Goal: Task Accomplishment & Management: Complete application form

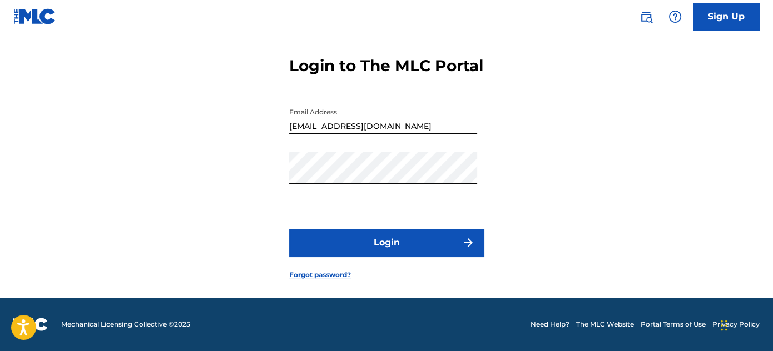
click at [393, 247] on button "Login" at bounding box center [386, 243] width 195 height 28
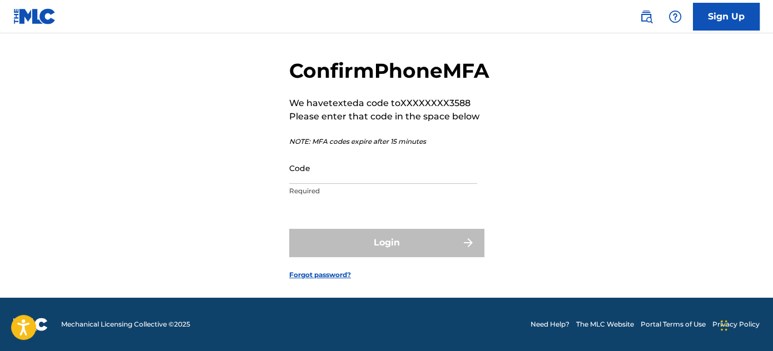
click at [345, 172] on input "Code" at bounding box center [383, 168] width 188 height 32
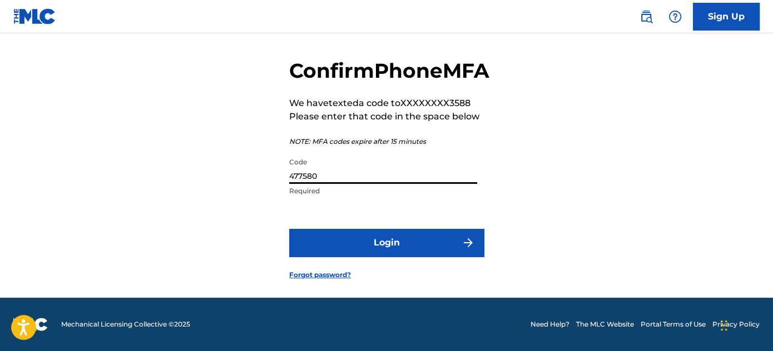
type input "477580"
click at [289, 229] on button "Login" at bounding box center [386, 243] width 195 height 28
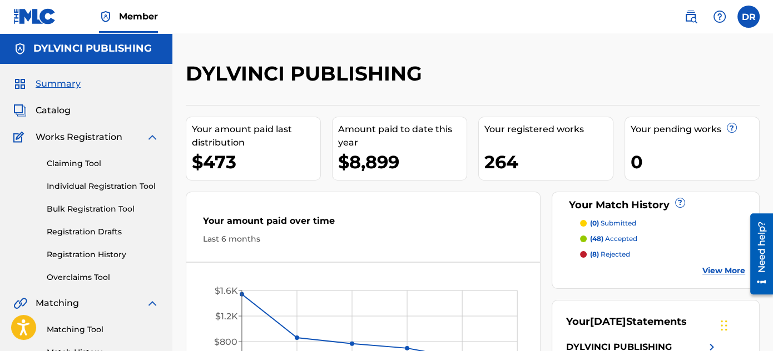
click at [56, 113] on span "Catalog" at bounding box center [53, 110] width 35 height 13
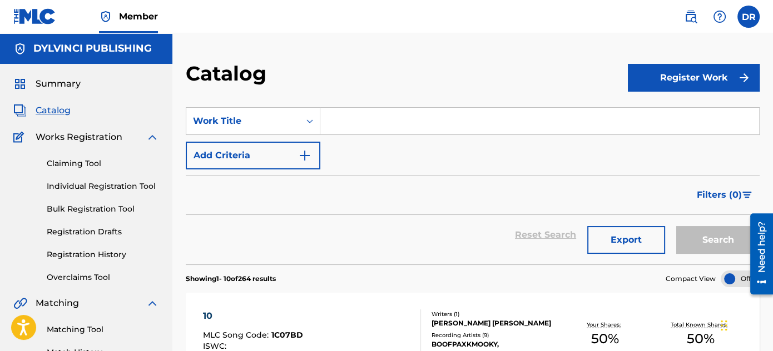
click at [439, 98] on section "SearchWithCriteria17203587-a190-4cb3-83de-e5df0b198a6c Work Title Add Criteria …" at bounding box center [473, 179] width 574 height 171
click at [436, 108] on input "Search Form" at bounding box center [539, 121] width 439 height 27
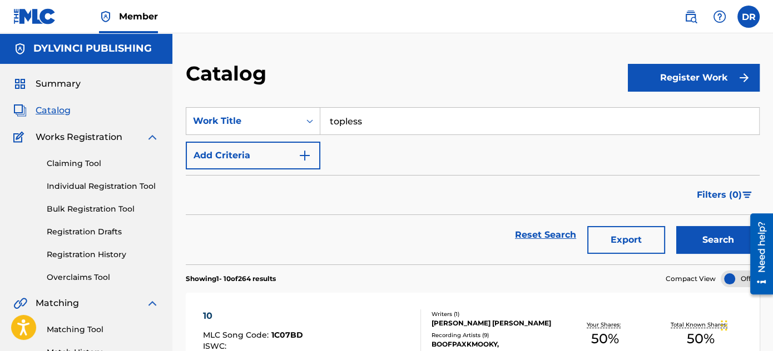
type input "topless"
click at [676, 226] on button "Search" at bounding box center [717, 240] width 83 height 28
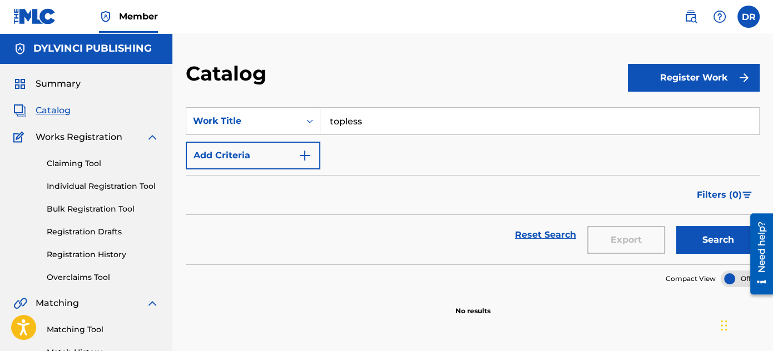
click at [732, 67] on button "Register Work" at bounding box center [694, 78] width 132 height 28
click at [668, 102] on link "Individual" at bounding box center [694, 114] width 132 height 27
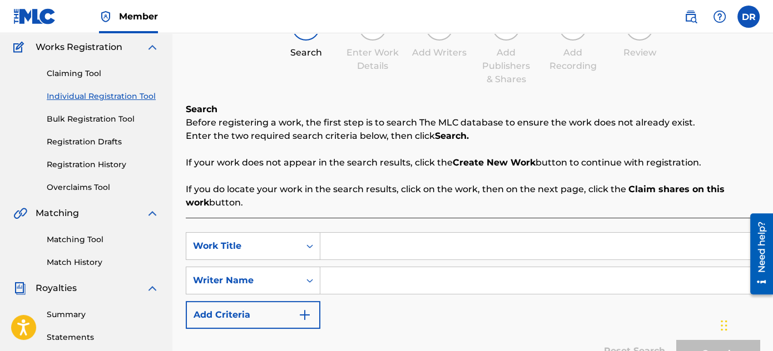
scroll to position [105, 0]
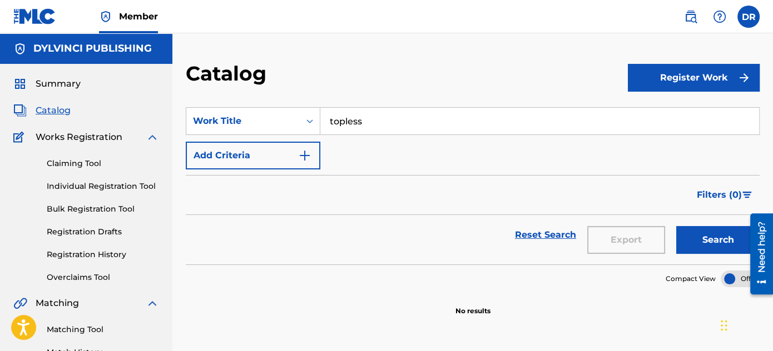
click at [39, 112] on span "Catalog" at bounding box center [53, 110] width 35 height 13
click at [691, 83] on button "Register Work" at bounding box center [694, 78] width 132 height 28
click at [700, 142] on link "By File Upload" at bounding box center [694, 140] width 132 height 27
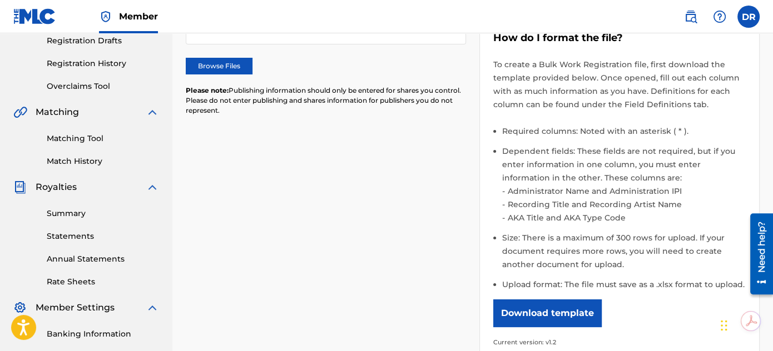
scroll to position [217, 0]
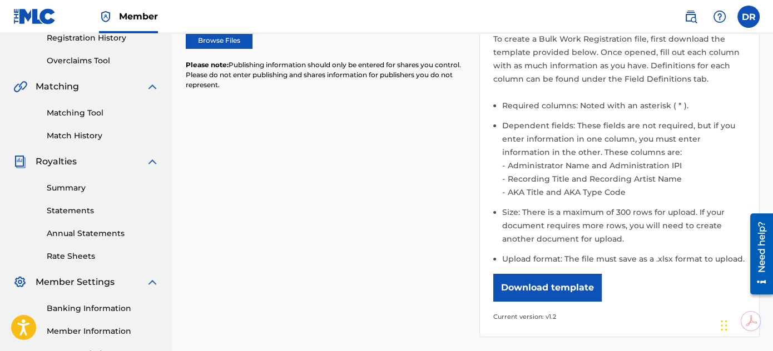
click at [539, 294] on button "Download template" at bounding box center [547, 288] width 108 height 28
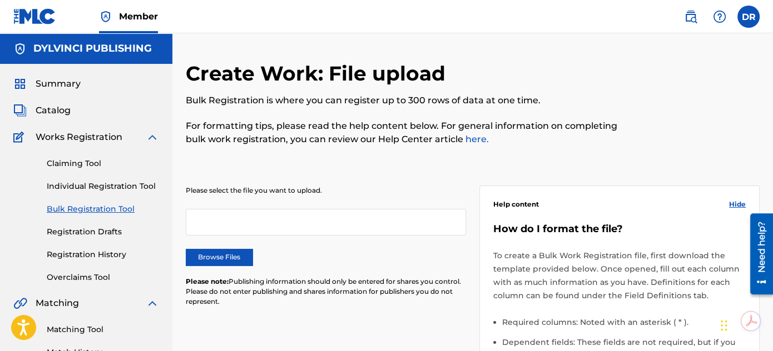
scroll to position [0, 0]
click at [52, 135] on span "Works Registration" at bounding box center [79, 137] width 87 height 13
click at [69, 105] on span "Catalog" at bounding box center [53, 110] width 35 height 13
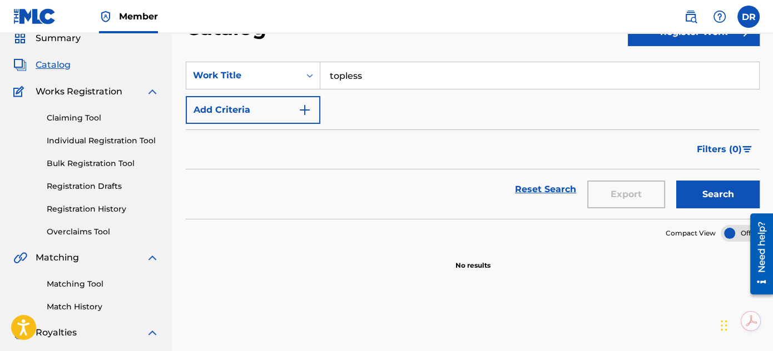
scroll to position [83, 0]
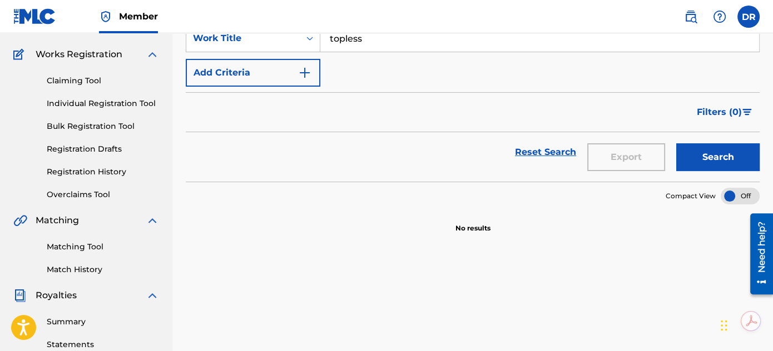
click at [534, 36] on input "topless" at bounding box center [539, 38] width 439 height 27
type input "t"
click at [676, 143] on button "Search" at bounding box center [717, 157] width 83 height 28
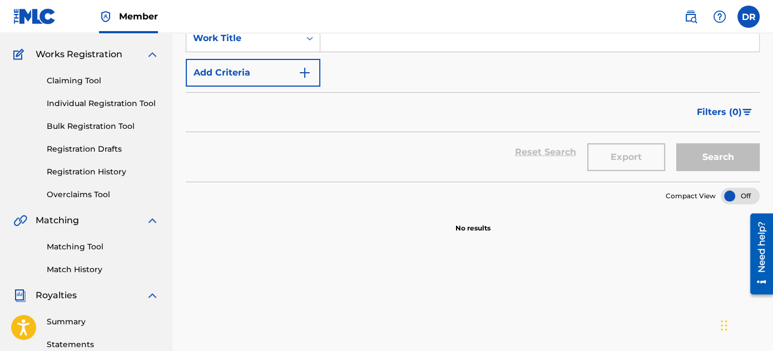
scroll to position [0, 0]
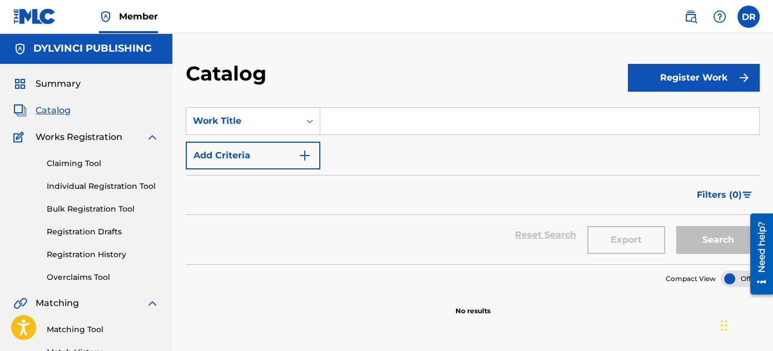
click at [24, 111] on img at bounding box center [19, 110] width 13 height 13
click at [62, 126] on div "Summary Catalog Works Registration Claiming Tool Individual Registration Tool B…" at bounding box center [86, 350] width 172 height 572
click at [63, 140] on span "Works Registration" at bounding box center [79, 137] width 87 height 13
click at [64, 162] on link "Claiming Tool" at bounding box center [103, 164] width 112 height 12
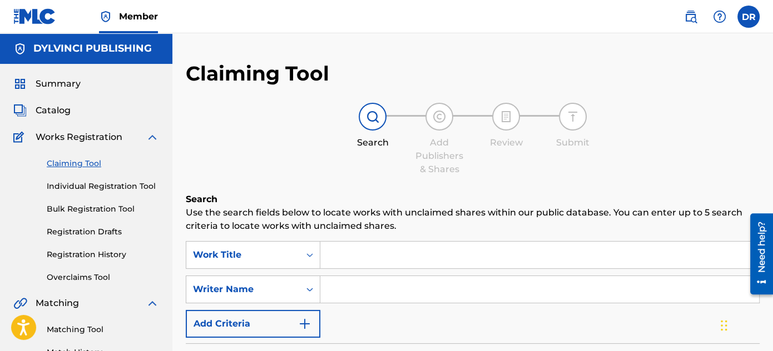
click at [46, 108] on span "Catalog" at bounding box center [53, 110] width 35 height 13
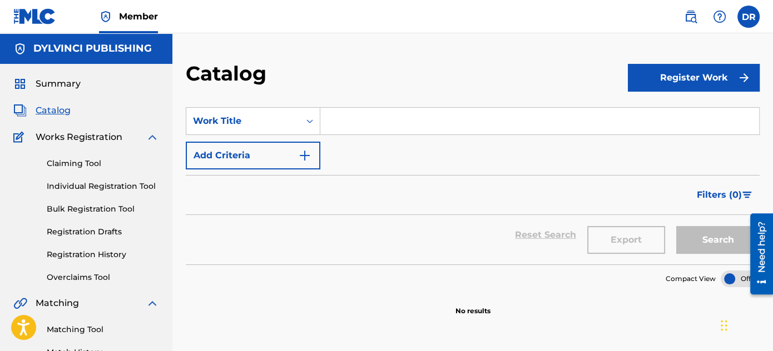
scroll to position [53, 0]
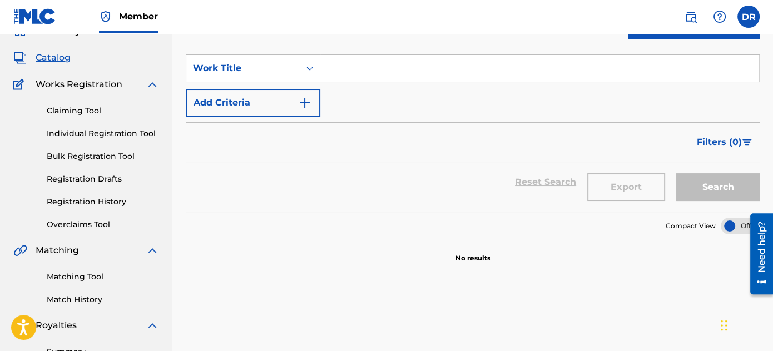
click at [389, 62] on input "Search Form" at bounding box center [539, 68] width 439 height 27
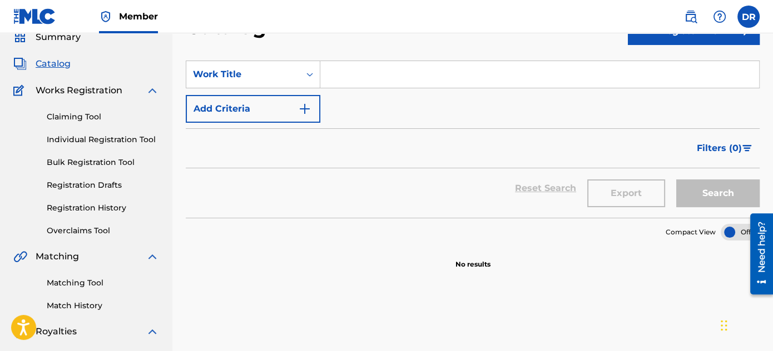
scroll to position [38, 0]
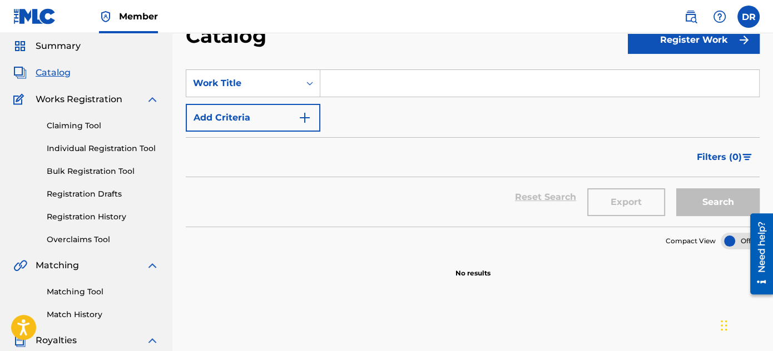
click at [69, 45] on span "Summary" at bounding box center [58, 45] width 45 height 13
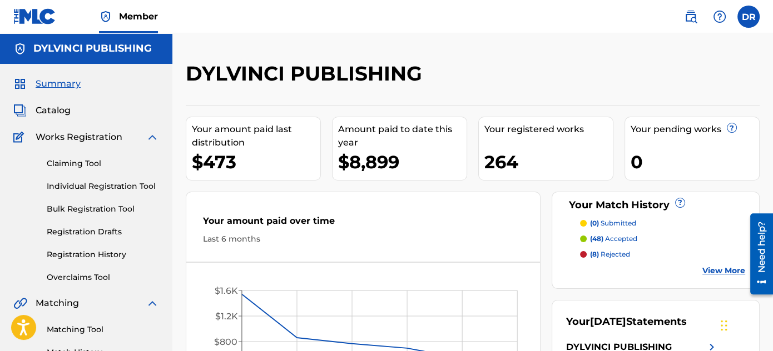
click at [43, 111] on span "Catalog" at bounding box center [53, 110] width 35 height 13
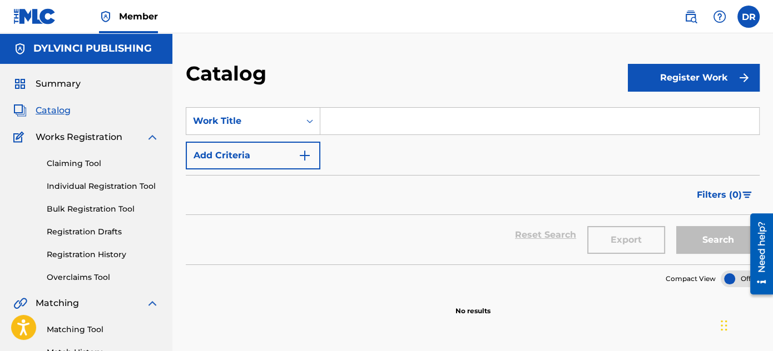
click at [485, 168] on div "SearchWithCriteria17203587-a190-4cb3-83de-e5df0b198a6c Work Title Add Criteria" at bounding box center [473, 138] width 574 height 62
click at [457, 122] on input "Search Form" at bounding box center [539, 121] width 439 height 27
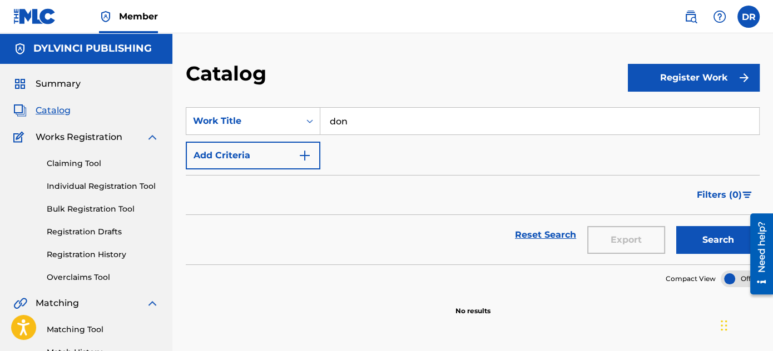
click at [676, 226] on button "Search" at bounding box center [717, 240] width 83 height 28
click at [467, 124] on input "don" at bounding box center [539, 121] width 439 height 27
type input "d"
type input "don't u change"
click at [692, 235] on button "Search" at bounding box center [717, 240] width 83 height 28
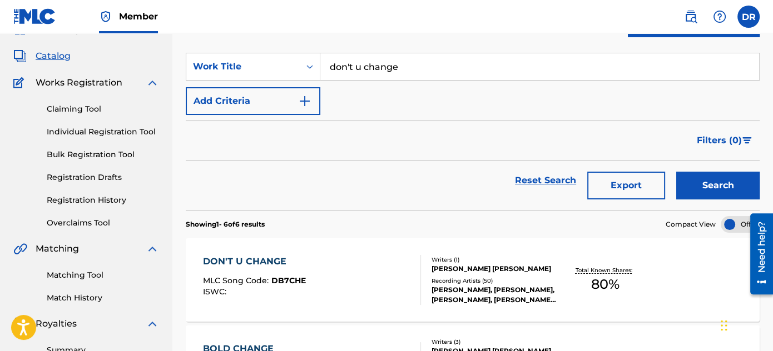
scroll to position [55, 0]
click at [270, 267] on div "DON'T U CHANGE" at bounding box center [254, 261] width 103 height 13
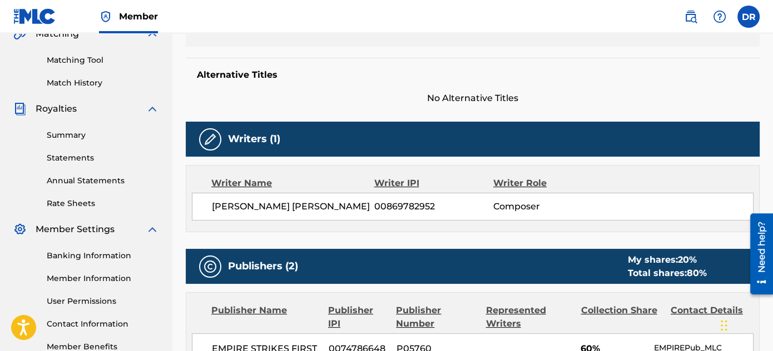
scroll to position [269, 0]
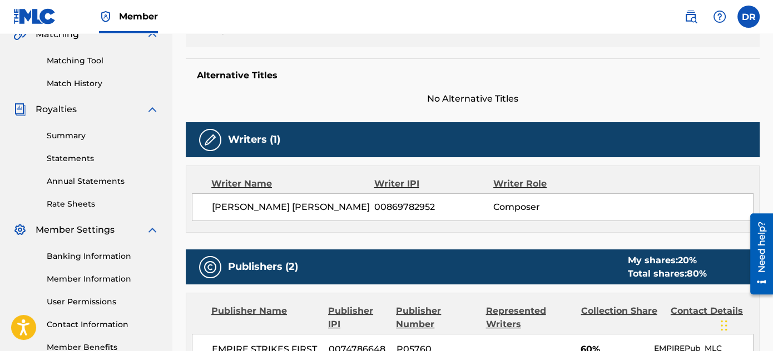
click at [421, 179] on div "Writer IPI" at bounding box center [434, 183] width 120 height 13
click at [435, 221] on div "Writer Name Writer IPI Writer Role [PERSON_NAME] [PERSON_NAME] 00869782952 Comp…" at bounding box center [473, 199] width 574 height 67
drag, startPoint x: 439, startPoint y: 204, endPoint x: 353, endPoint y: 204, distance: 85.6
click at [353, 204] on div "[PERSON_NAME] [PERSON_NAME] 00869782952 Composer" at bounding box center [482, 207] width 541 height 13
copy div "00869782952"
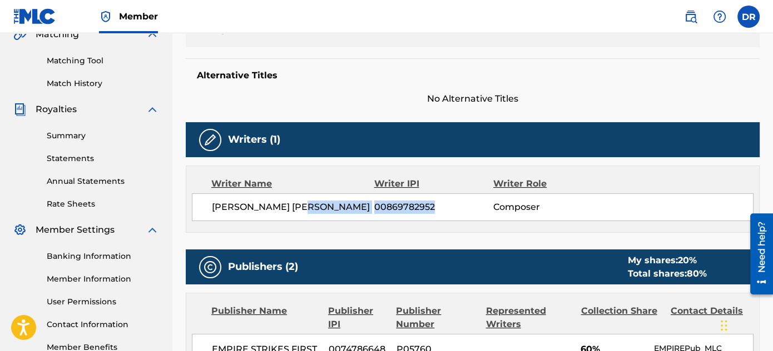
copy div "00869782952"
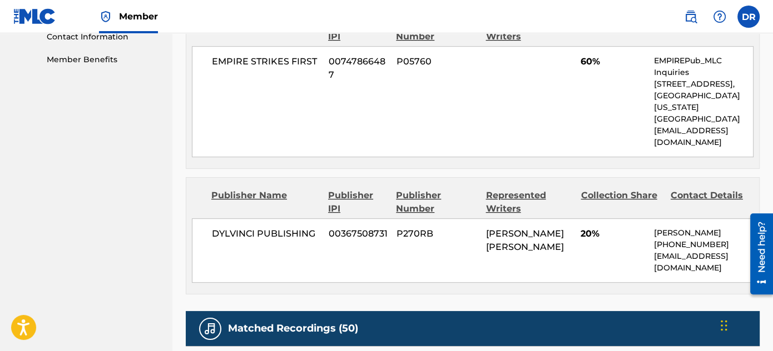
scroll to position [614, 0]
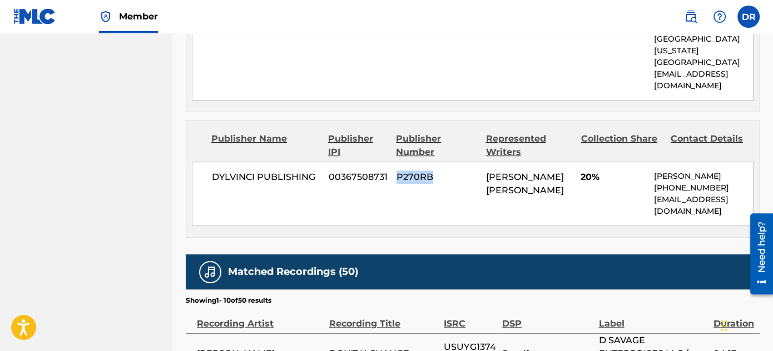
drag, startPoint x: 439, startPoint y: 169, endPoint x: 396, endPoint y: 167, distance: 43.4
click at [397, 171] on span "P270RB" at bounding box center [437, 177] width 81 height 13
copy span "P270RB"
drag, startPoint x: 374, startPoint y: 163, endPoint x: 318, endPoint y: 164, distance: 56.2
click at [318, 164] on div "DYLVINCI PUBLISHING 00367508731 P270RB [PERSON_NAME] [PERSON_NAME] 20% [PERSON_…" at bounding box center [473, 194] width 562 height 65
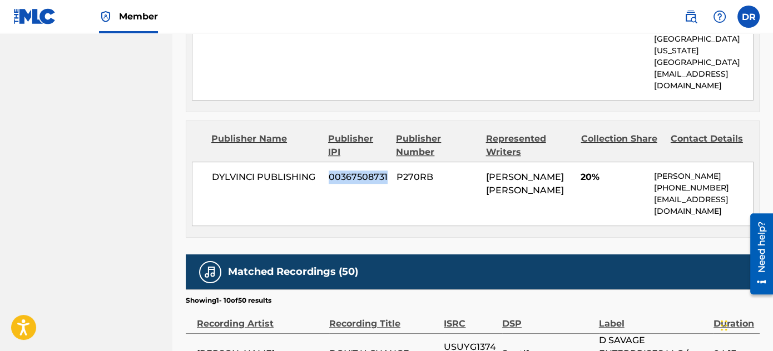
drag, startPoint x: 385, startPoint y: 164, endPoint x: 317, endPoint y: 165, distance: 68.4
click at [317, 165] on div "DYLVINCI PUBLISHING 00367508731 P270RB [PERSON_NAME] [PERSON_NAME] 20% [PERSON_…" at bounding box center [473, 194] width 562 height 65
copy div "00367508731"
click at [190, 195] on div "Publisher Name Publisher IPI Publisher Number Represented Writers Collection Sh…" at bounding box center [472, 179] width 573 height 116
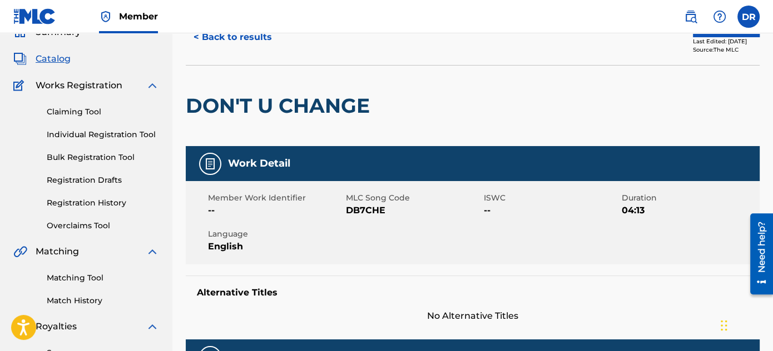
scroll to position [0, 0]
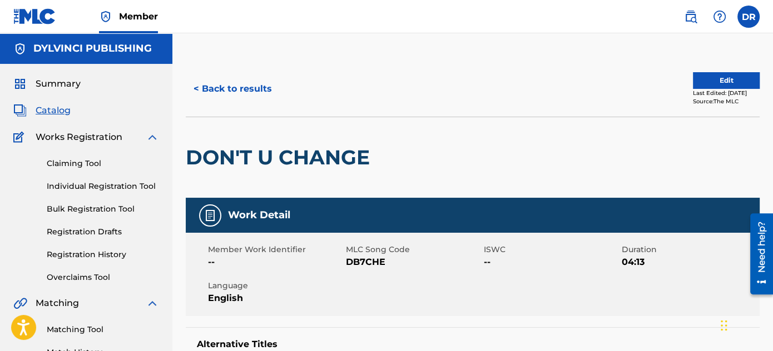
click at [60, 112] on span "Catalog" at bounding box center [53, 110] width 35 height 13
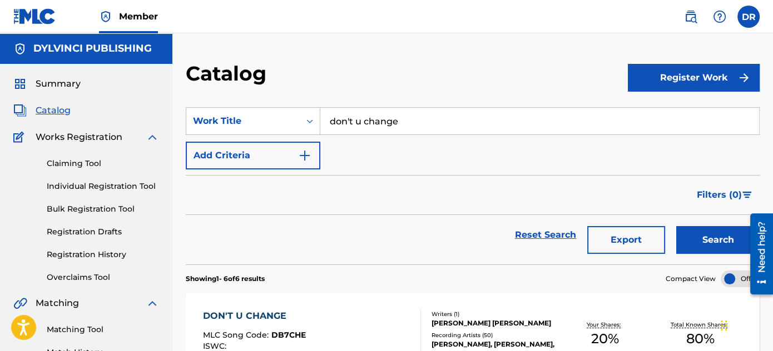
drag, startPoint x: 434, startPoint y: 120, endPoint x: 138, endPoint y: 102, distance: 296.4
click at [676, 226] on button "Search" at bounding box center [717, 240] width 83 height 28
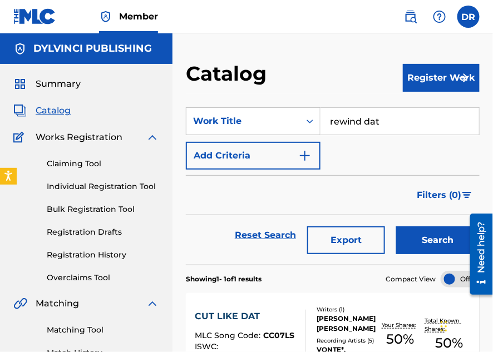
drag, startPoint x: 387, startPoint y: 116, endPoint x: 159, endPoint y: 135, distance: 229.4
click at [159, 135] on main "DYLVINCI PUBLISHING Summary Catalog Works Registration Claiming Tool Individual…" at bounding box center [246, 334] width 493 height 603
click at [396, 226] on button "Search" at bounding box center [437, 240] width 83 height 28
type input "g"
click at [396, 226] on button "Search" at bounding box center [437, 240] width 83 height 28
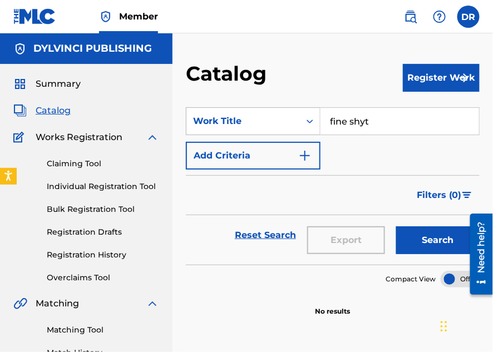
drag, startPoint x: 375, startPoint y: 116, endPoint x: 191, endPoint y: 111, distance: 184.7
click at [191, 111] on div "SearchWithCriteria17203587-a190-4cb3-83de-e5df0b198a6c Work Title fine shyt" at bounding box center [333, 121] width 294 height 28
click at [396, 226] on button "Search" at bounding box center [437, 240] width 83 height 28
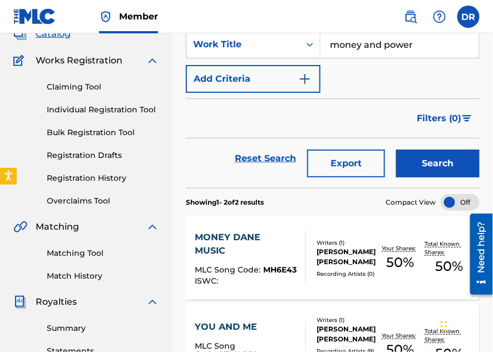
scroll to position [78, 0]
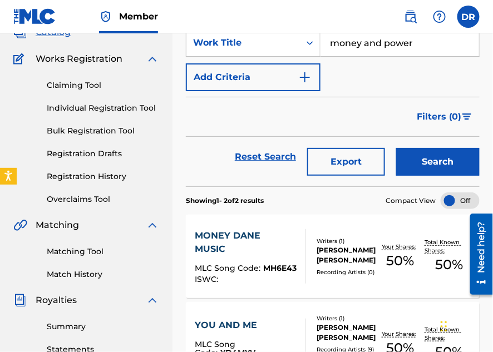
click at [382, 39] on input "money and power" at bounding box center [399, 42] width 159 height 27
click at [396, 148] on button "Search" at bounding box center [437, 162] width 83 height 28
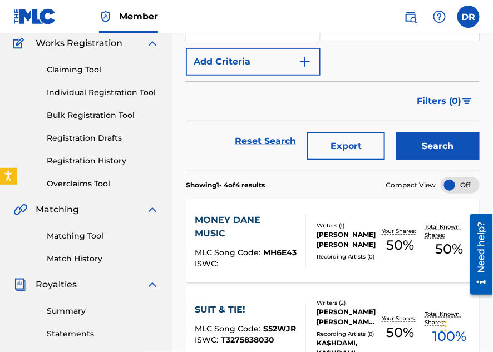
scroll to position [82, 0]
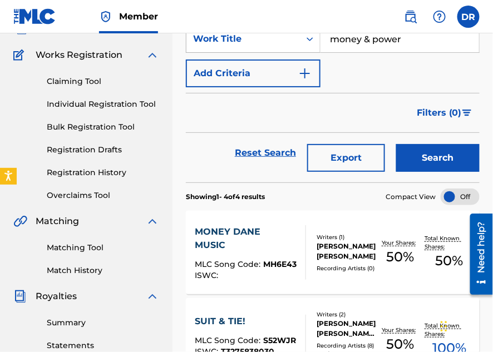
drag, startPoint x: 402, startPoint y: 46, endPoint x: 246, endPoint y: 42, distance: 155.8
click at [246, 42] on div "SearchWithCriteria17203587-a190-4cb3-83de-e5df0b198a6c Work Title money & power" at bounding box center [333, 39] width 294 height 28
click at [396, 144] on button "Search" at bounding box center [437, 158] width 83 height 28
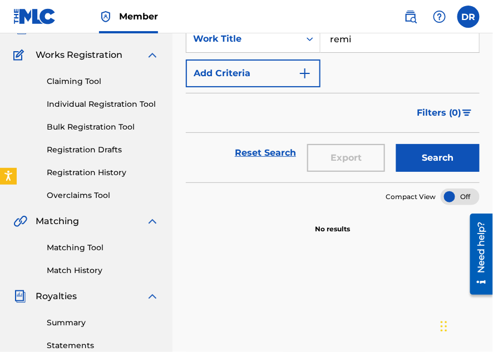
drag, startPoint x: 328, startPoint y: 179, endPoint x: 290, endPoint y: 80, distance: 106.5
click at [290, 80] on button "Add Criteria" at bounding box center [253, 74] width 135 height 28
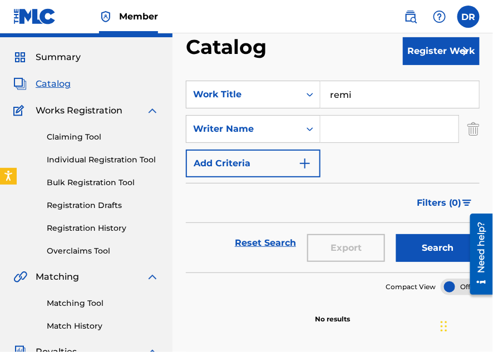
scroll to position [26, 0]
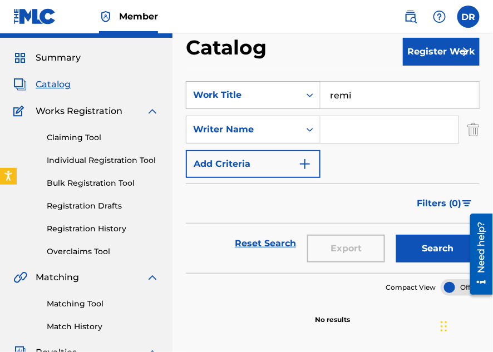
drag, startPoint x: 383, startPoint y: 91, endPoint x: 229, endPoint y: 97, distance: 154.2
click at [229, 97] on div "SearchWithCriteria17203587-a190-4cb3-83de-e5df0b198a6c Work Title remi" at bounding box center [333, 95] width 294 height 28
paste input "Reminiscing"
type input "Reminiscing"
click at [396, 235] on button "Search" at bounding box center [437, 249] width 83 height 28
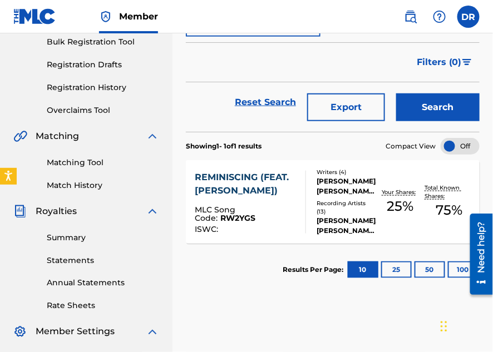
scroll to position [171, 0]
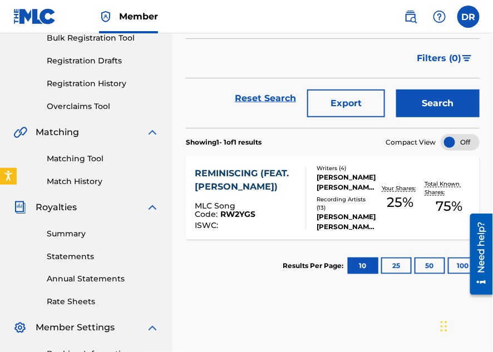
drag, startPoint x: 448, startPoint y: 60, endPoint x: 216, endPoint y: 215, distance: 278.3
click at [216, 215] on div "MLC Song Code : RW2YGS" at bounding box center [246, 211] width 102 height 19
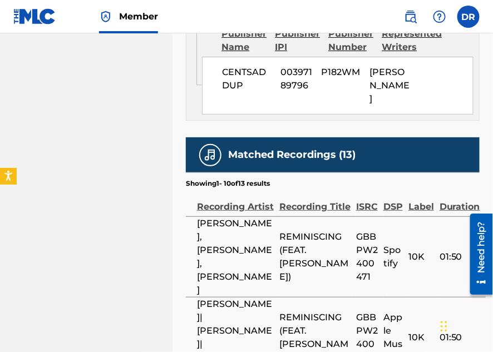
scroll to position [1846, 0]
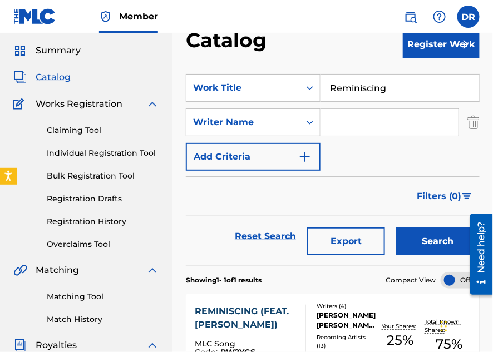
scroll to position [27, 0]
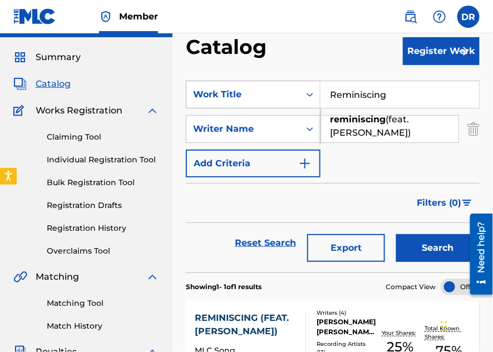
drag, startPoint x: 407, startPoint y: 86, endPoint x: 227, endPoint y: 95, distance: 180.4
click at [227, 95] on div "SearchWithCriteria17203587-a190-4cb3-83de-e5df0b198a6c Work Title Reminiscing r…" at bounding box center [333, 95] width 294 height 28
type input "Money & power"
click at [396, 234] on button "Search" at bounding box center [437, 248] width 83 height 28
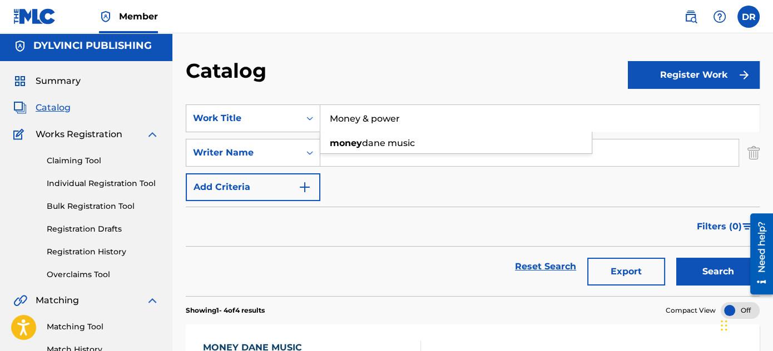
scroll to position [2, 0]
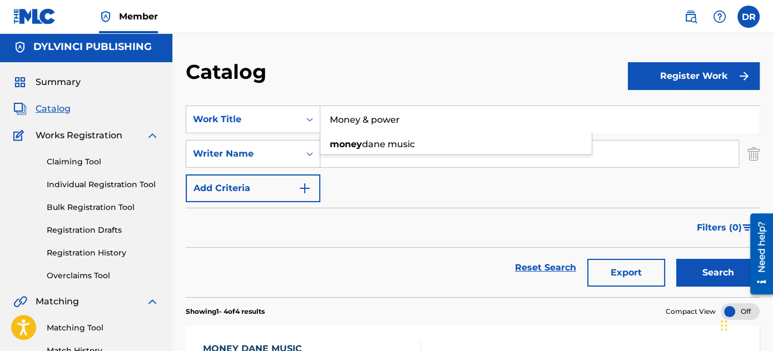
click at [715, 77] on button "Register Work" at bounding box center [694, 76] width 132 height 28
click at [720, 131] on link "By File Upload" at bounding box center [694, 139] width 132 height 27
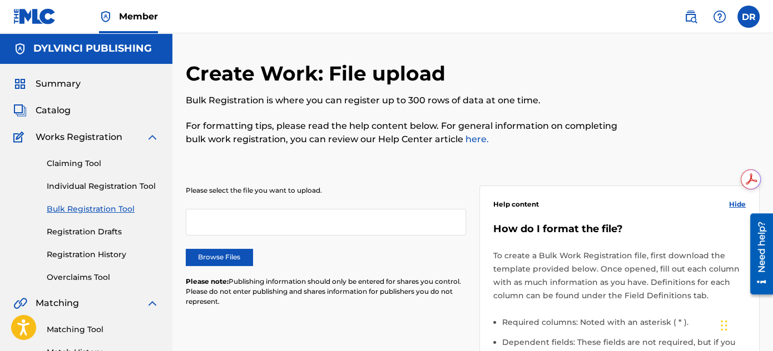
click at [211, 254] on label "Browse Files" at bounding box center [219, 257] width 67 height 17
click at [0, 0] on input "Browse Files" at bounding box center [0, 0] width 0 height 0
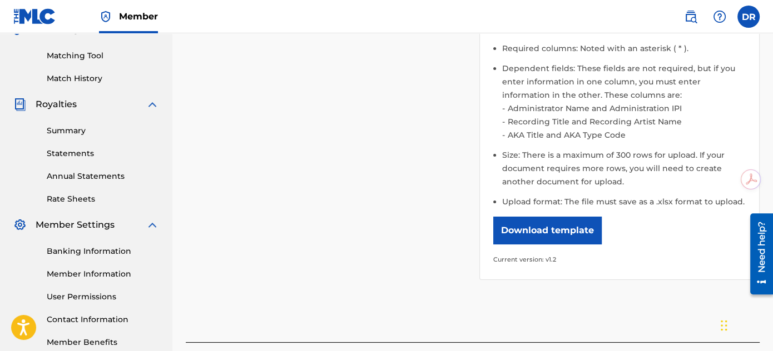
scroll to position [368, 0]
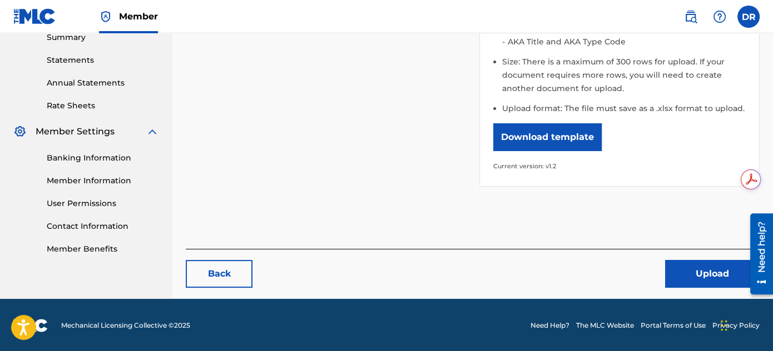
click at [717, 269] on button "Upload" at bounding box center [712, 274] width 95 height 28
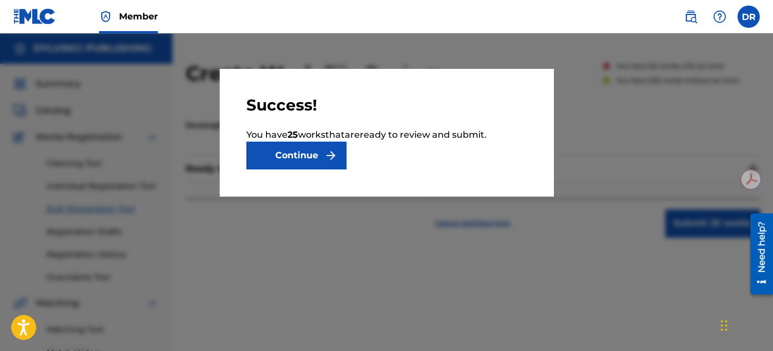
click at [330, 151] on img "submit" at bounding box center [330, 155] width 13 height 13
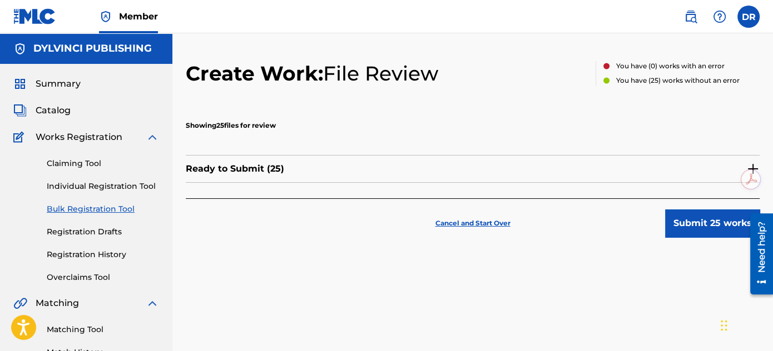
click at [744, 161] on div "Ready to Submit ( 25 )" at bounding box center [473, 169] width 574 height 28
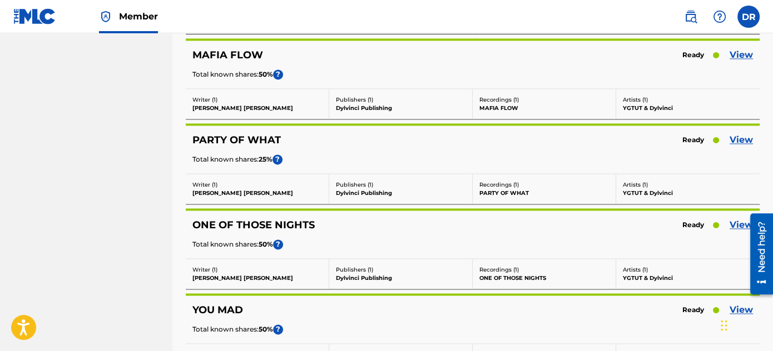
scroll to position [2064, 0]
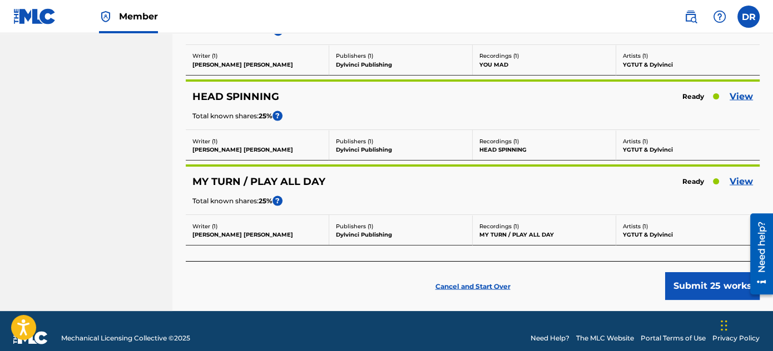
click at [688, 278] on button "Submit 25 works" at bounding box center [712, 287] width 95 height 28
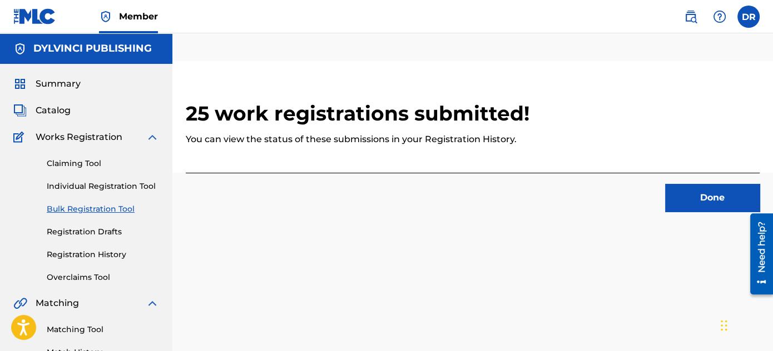
click at [706, 200] on button "Done" at bounding box center [712, 198] width 95 height 28
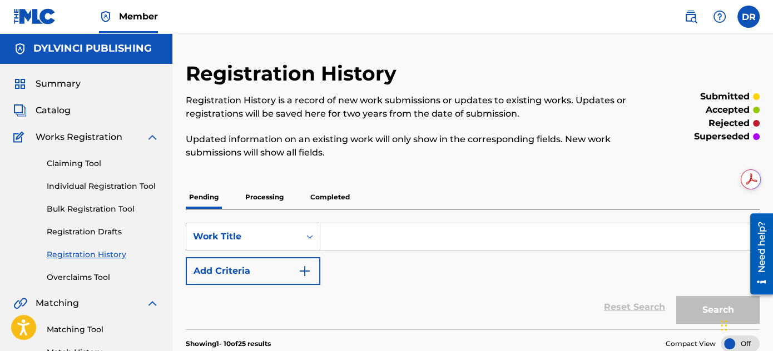
click at [27, 104] on link "Catalog" at bounding box center [41, 110] width 57 height 13
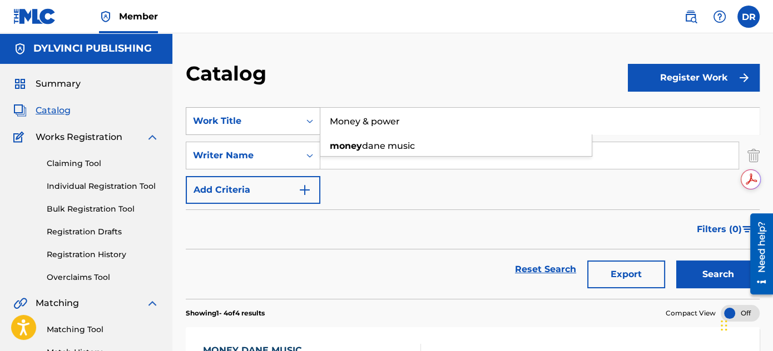
drag, startPoint x: 461, startPoint y: 129, endPoint x: 250, endPoint y: 125, distance: 210.8
click at [250, 125] on div "SearchWithCriteria17203587-a190-4cb3-83de-e5df0b198a6c Work Title Money & power…" at bounding box center [473, 121] width 574 height 28
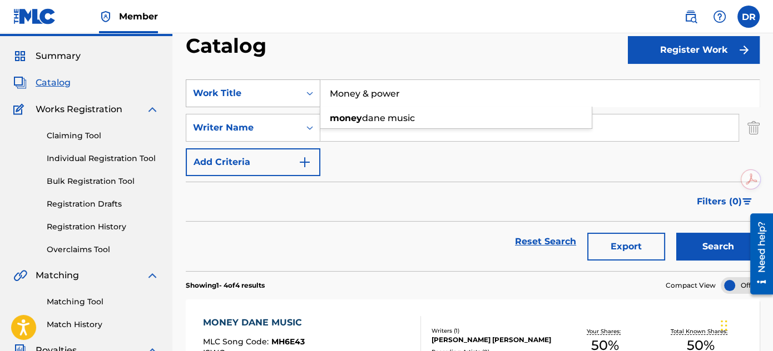
scroll to position [28, 0]
type input "money & power"
click at [676, 233] on button "Search" at bounding box center [717, 247] width 83 height 28
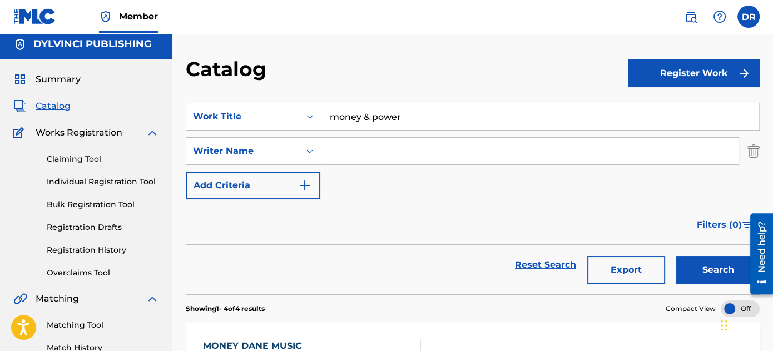
scroll to position [3, 0]
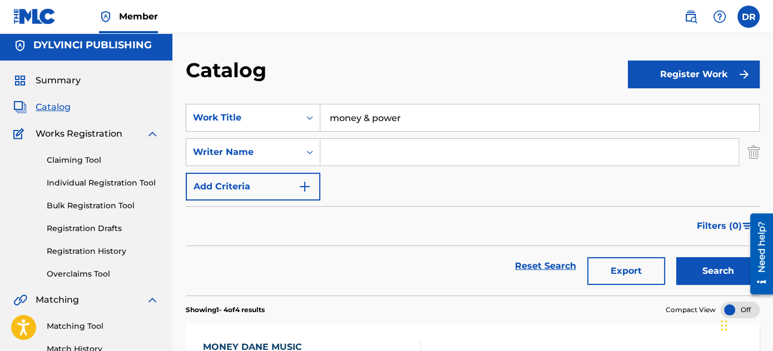
click at [103, 251] on link "Registration History" at bounding box center [103, 252] width 112 height 12
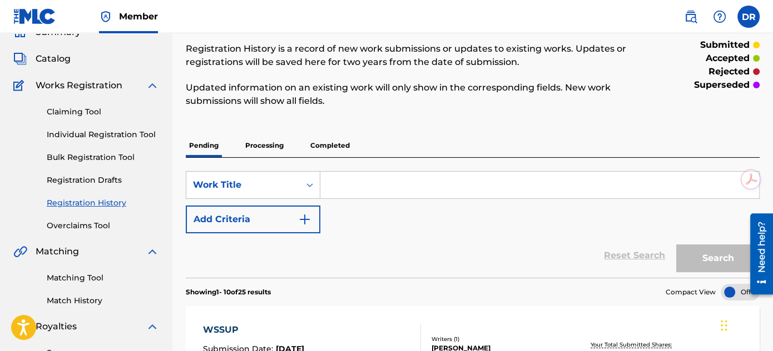
scroll to position [51, 0]
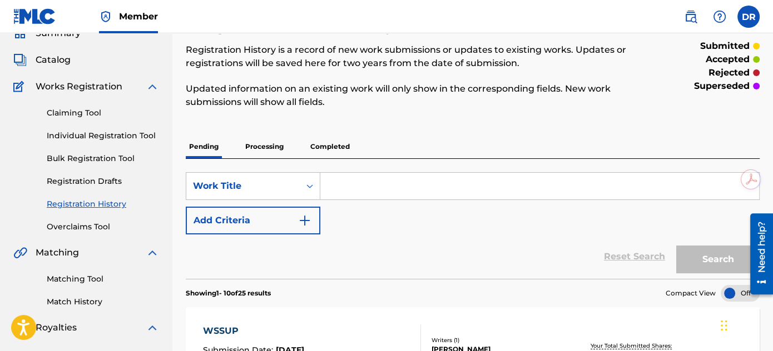
click at [53, 45] on div "Summary Catalog Works Registration Claiming Tool Individual Registration Tool B…" at bounding box center [86, 299] width 172 height 572
click at [53, 49] on div "Summary Catalog Works Registration Claiming Tool Individual Registration Tool B…" at bounding box center [86, 299] width 172 height 572
click at [56, 56] on span "Catalog" at bounding box center [53, 59] width 35 height 13
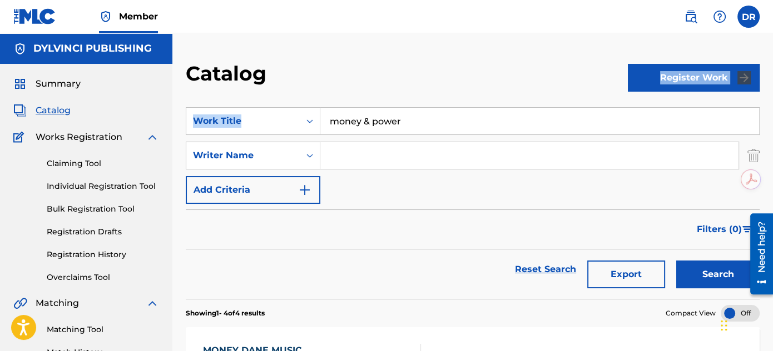
drag, startPoint x: 468, startPoint y: 91, endPoint x: 289, endPoint y: 94, distance: 179.1
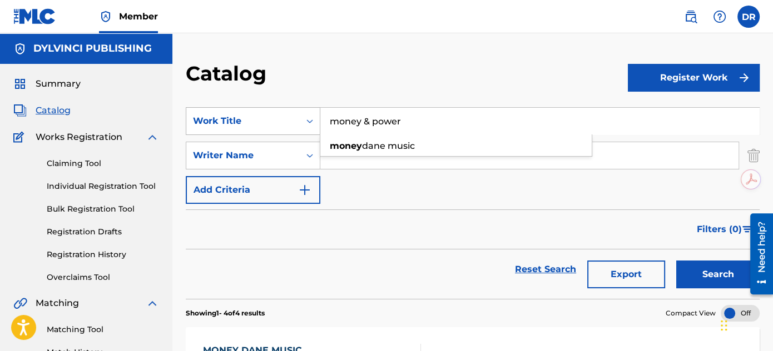
drag, startPoint x: 430, startPoint y: 125, endPoint x: 241, endPoint y: 110, distance: 189.7
click at [241, 110] on div "SearchWithCriteria17203587-a190-4cb3-83de-e5df0b198a6c Work Title money & power…" at bounding box center [473, 121] width 574 height 28
type input "lockjaw"
click at [676, 261] on button "Search" at bounding box center [717, 275] width 83 height 28
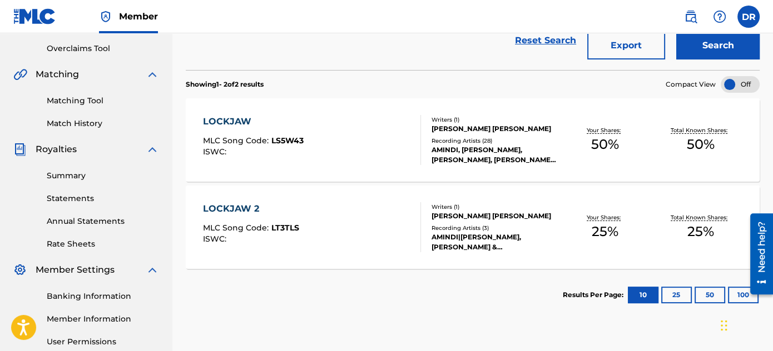
scroll to position [228, 0]
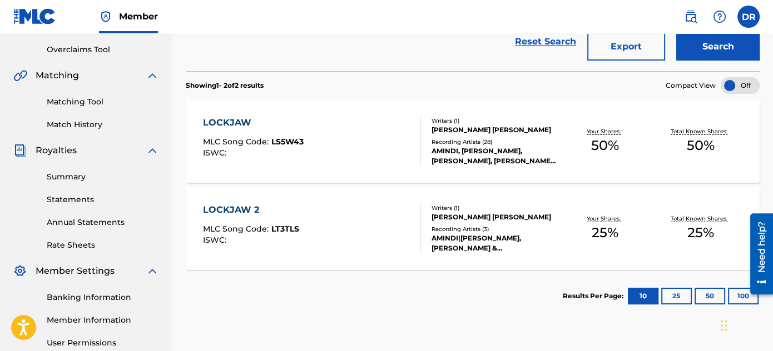
click at [372, 235] on div "LOCKJAW 2 MLC Song Code : LT3TLS ISWC :" at bounding box center [312, 229] width 218 height 50
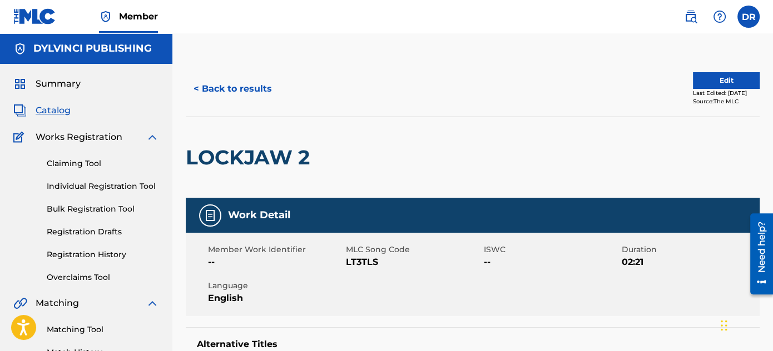
click at [53, 111] on span "Catalog" at bounding box center [53, 110] width 35 height 13
